Goal: Task Accomplishment & Management: Manage account settings

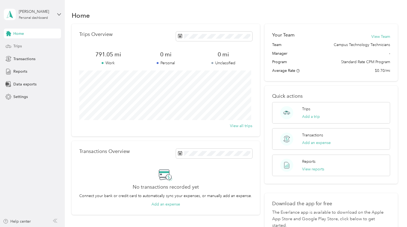
click at [19, 48] on span "Trips" at bounding box center [17, 46] width 8 height 6
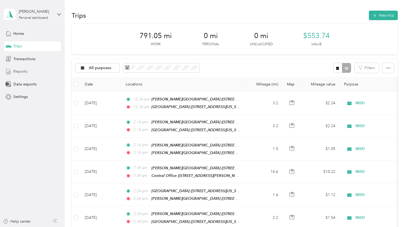
click at [19, 72] on span "Reports" at bounding box center [20, 72] width 14 height 6
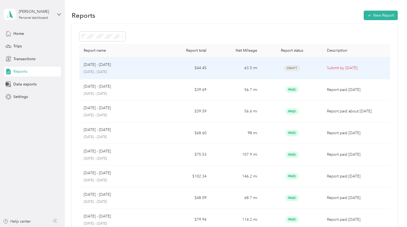
click at [152, 74] on p "[DATE] - [DATE]" at bounding box center [120, 72] width 72 height 5
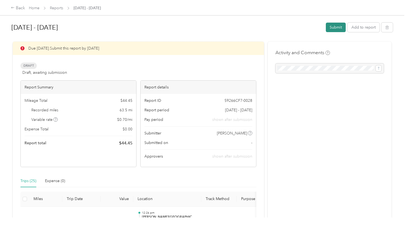
click at [337, 31] on button "Submit" at bounding box center [336, 28] width 20 height 10
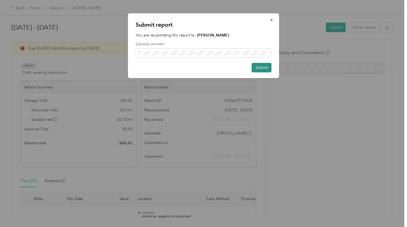
click at [265, 65] on button "Submit" at bounding box center [262, 68] width 20 height 10
